Goal: Navigation & Orientation: Find specific page/section

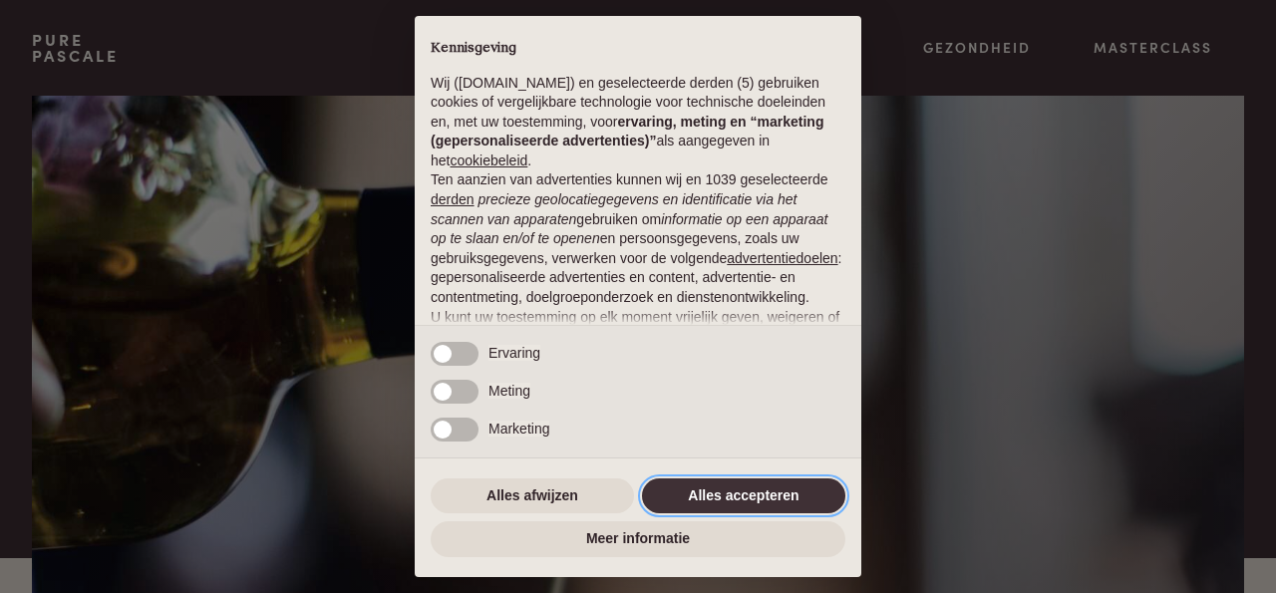
click at [710, 499] on button "Alles accepteren" at bounding box center [743, 496] width 203 height 36
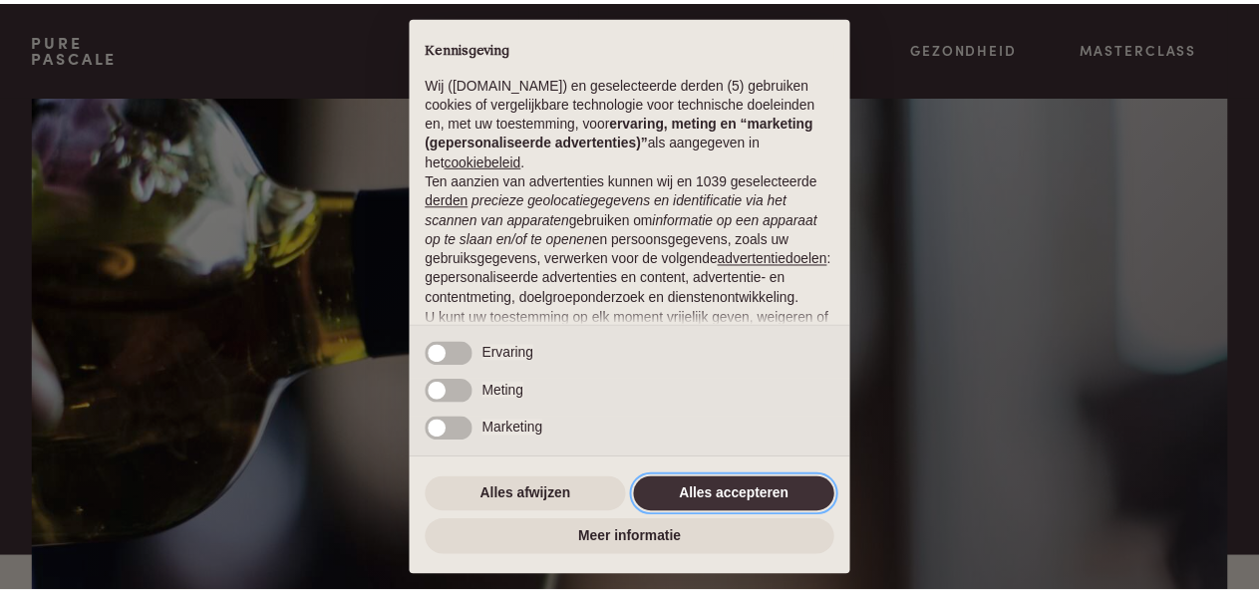
scroll to position [205, 0]
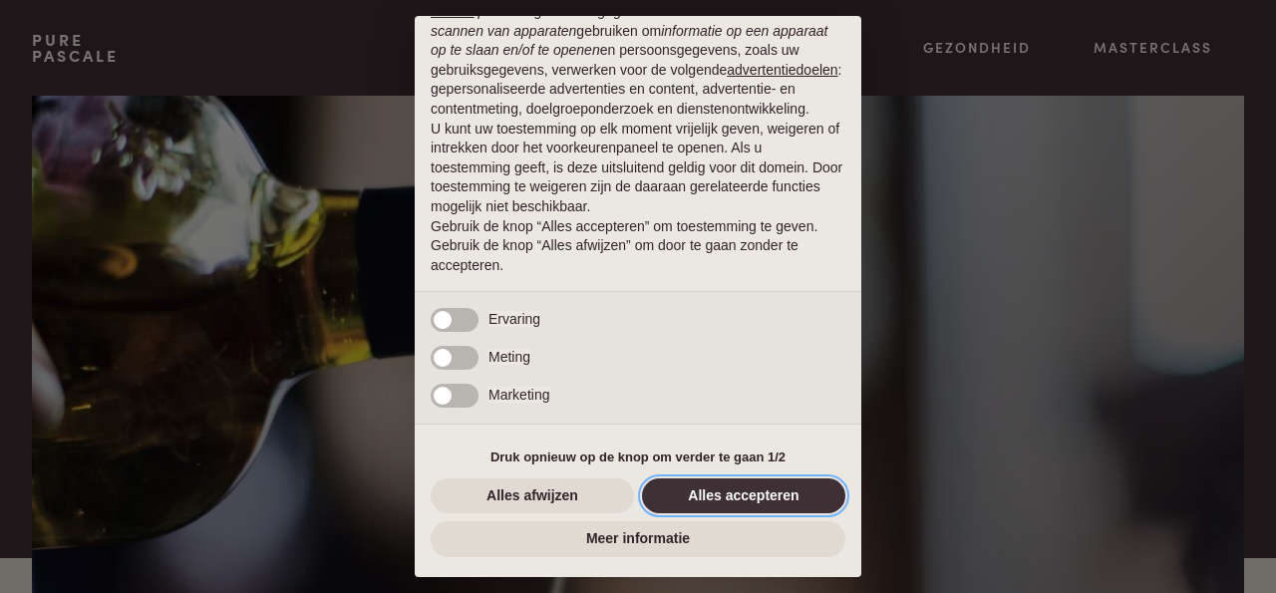
click at [714, 491] on button "Alles accepteren" at bounding box center [743, 496] width 203 height 36
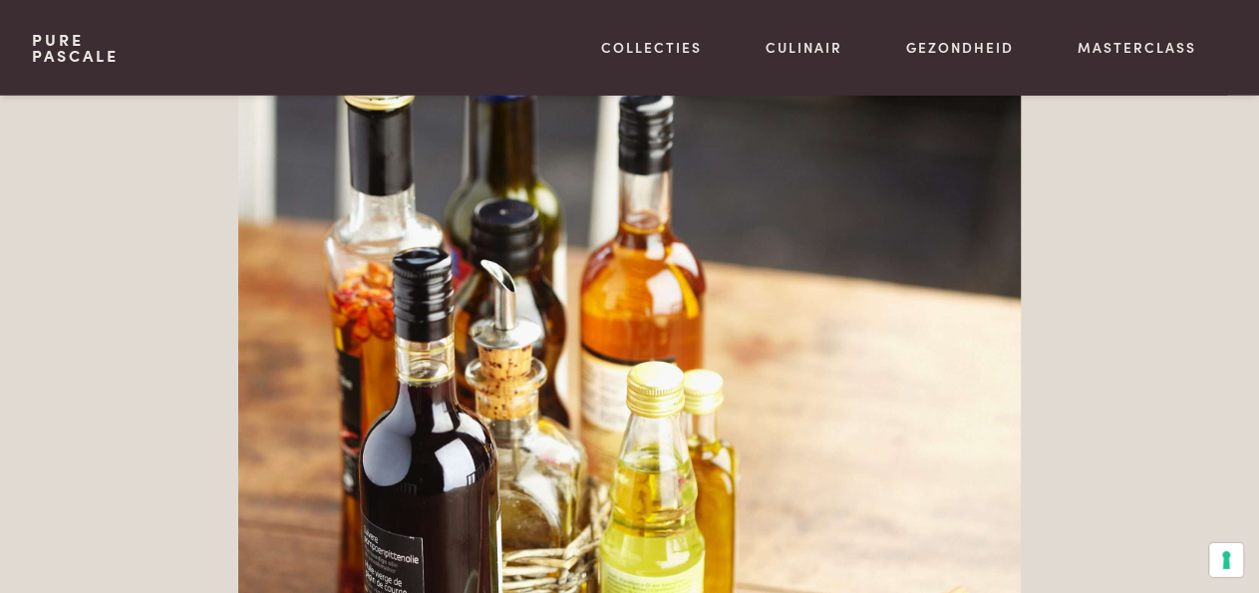
scroll to position [4457, 0]
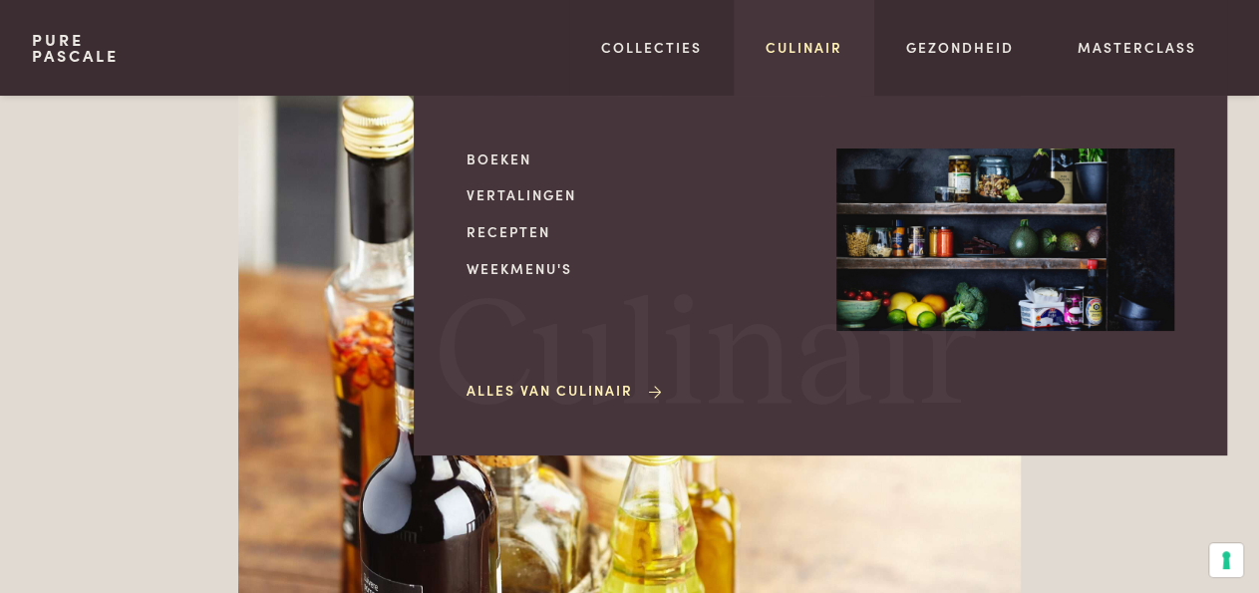
click at [782, 48] on link "Culinair" at bounding box center [803, 47] width 77 height 21
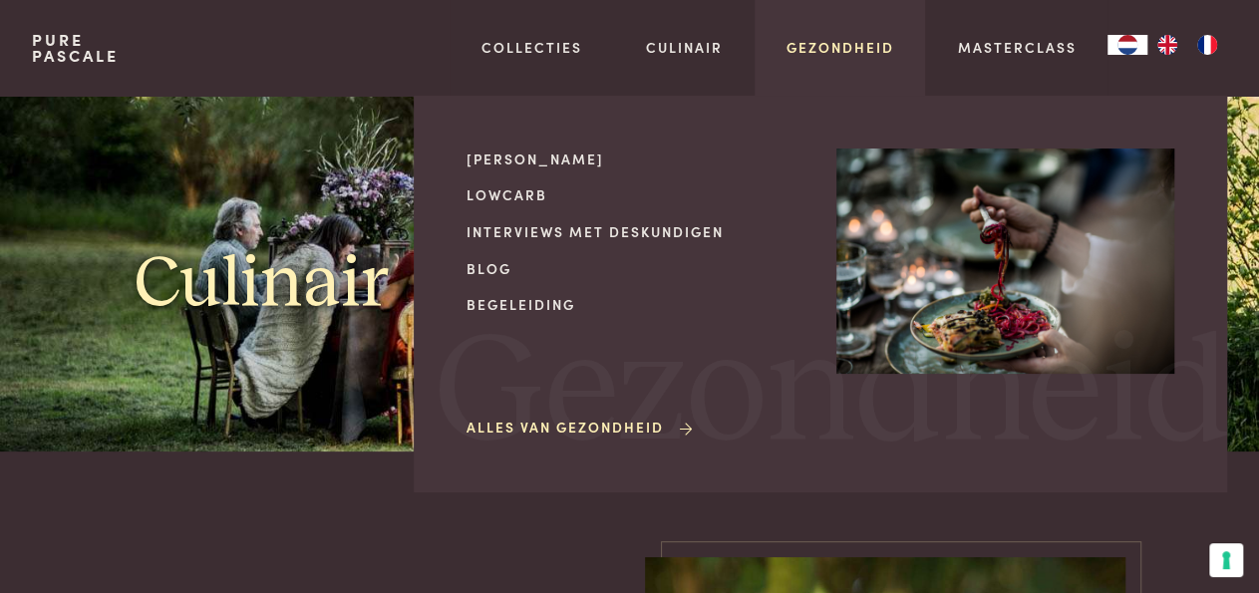
click at [842, 57] on link "Gezondheid" at bounding box center [840, 47] width 108 height 21
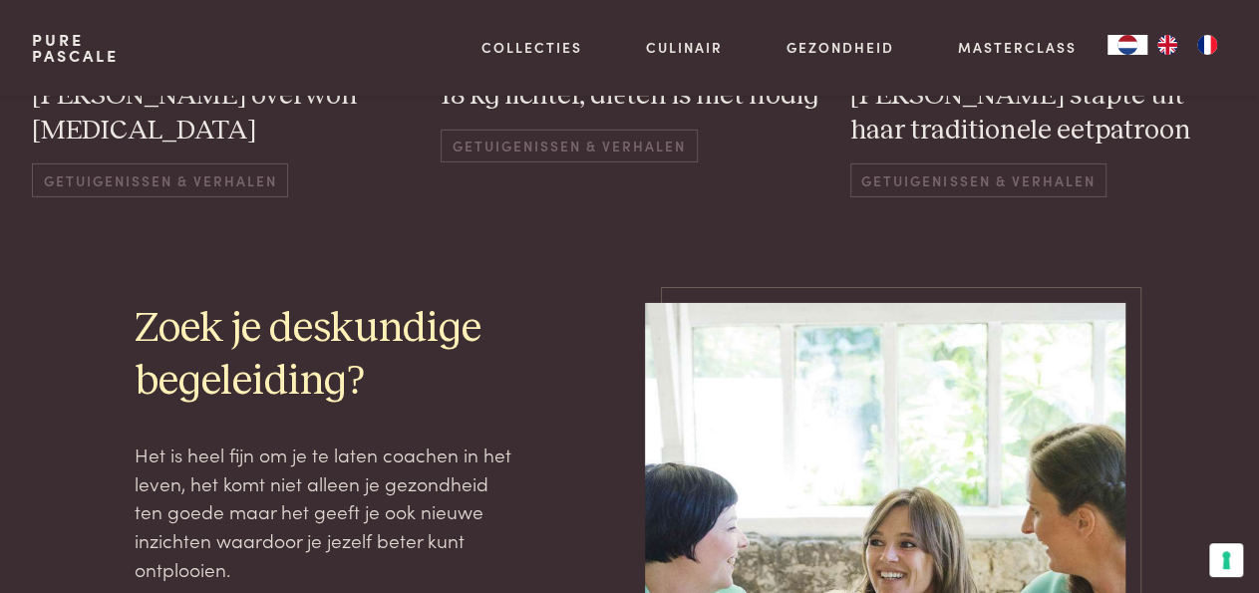
scroll to position [3524, 0]
